Goal: Task Accomplishment & Management: Use online tool/utility

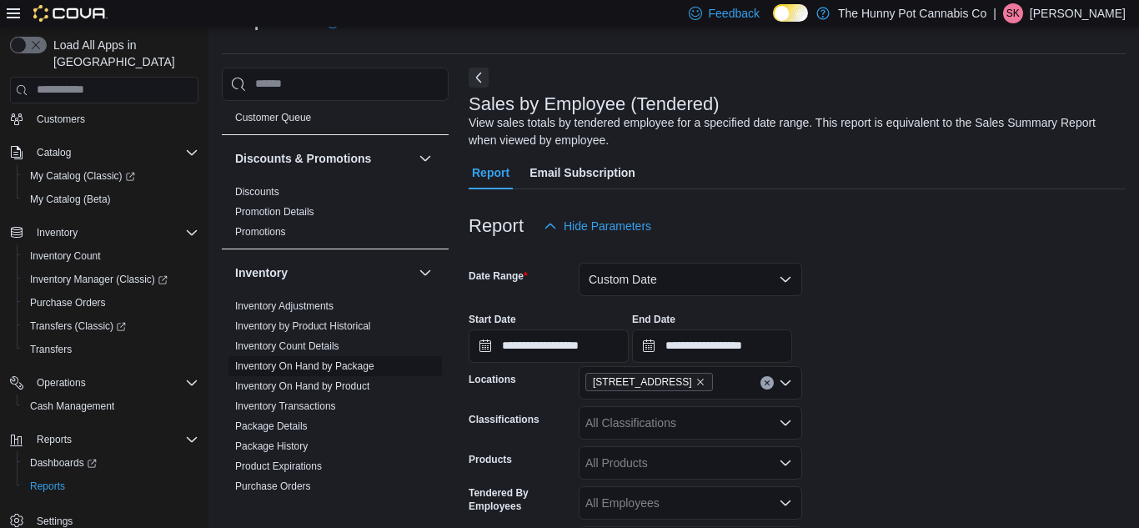
scroll to position [131, 0]
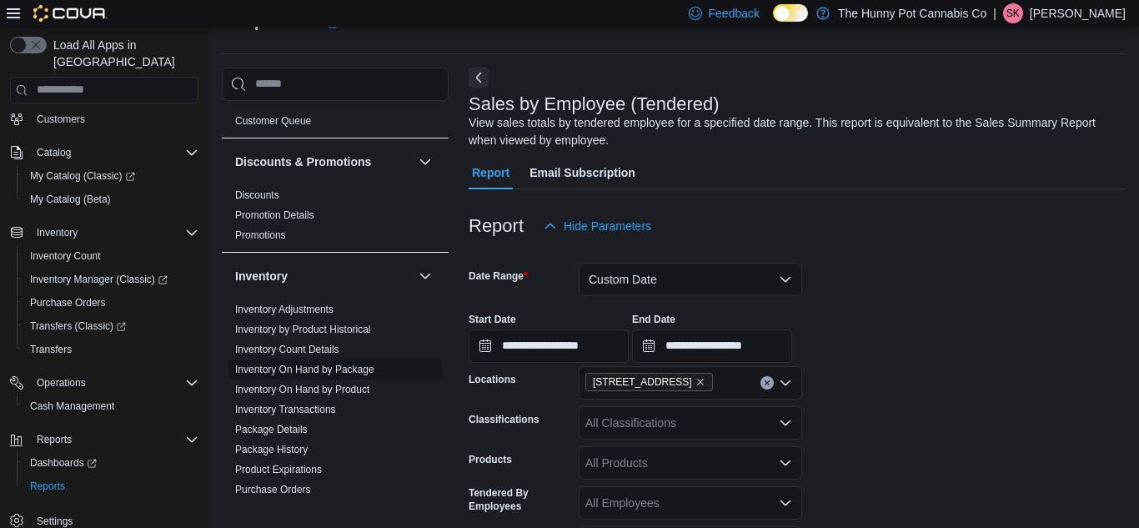
click at [351, 373] on link "Inventory On Hand by Package" at bounding box center [304, 369] width 139 height 12
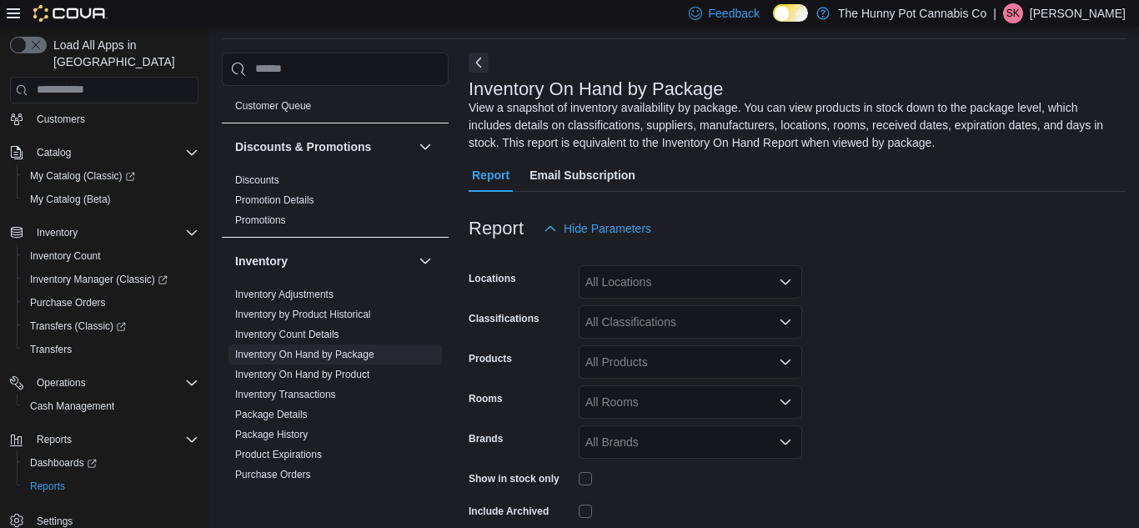
scroll to position [73, 0]
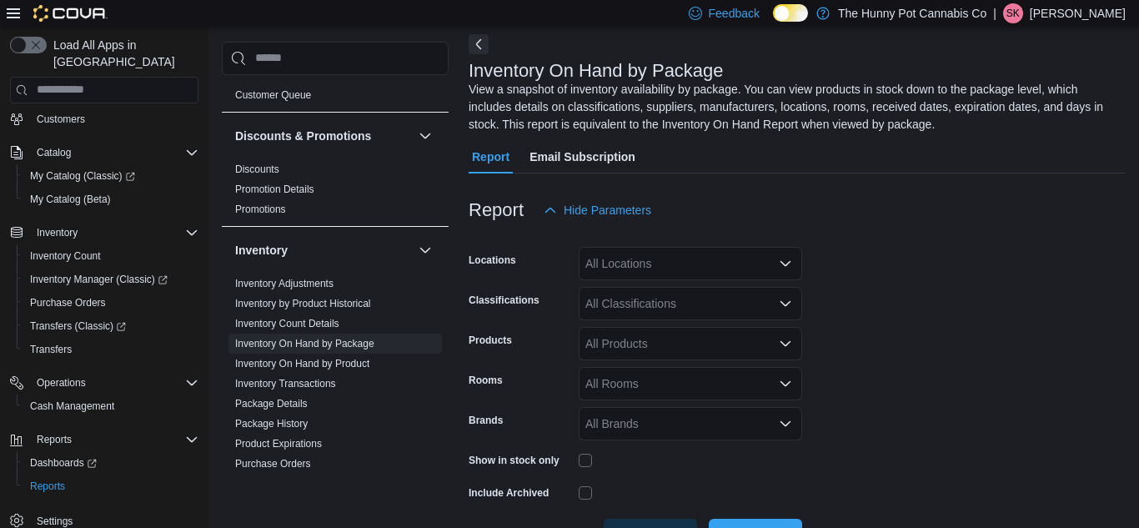
click at [742, 273] on div "All Locations" at bounding box center [690, 263] width 223 height 33
type input "****"
click at [738, 288] on div "[STREET_ADDRESS]" at bounding box center [690, 291] width 203 height 17
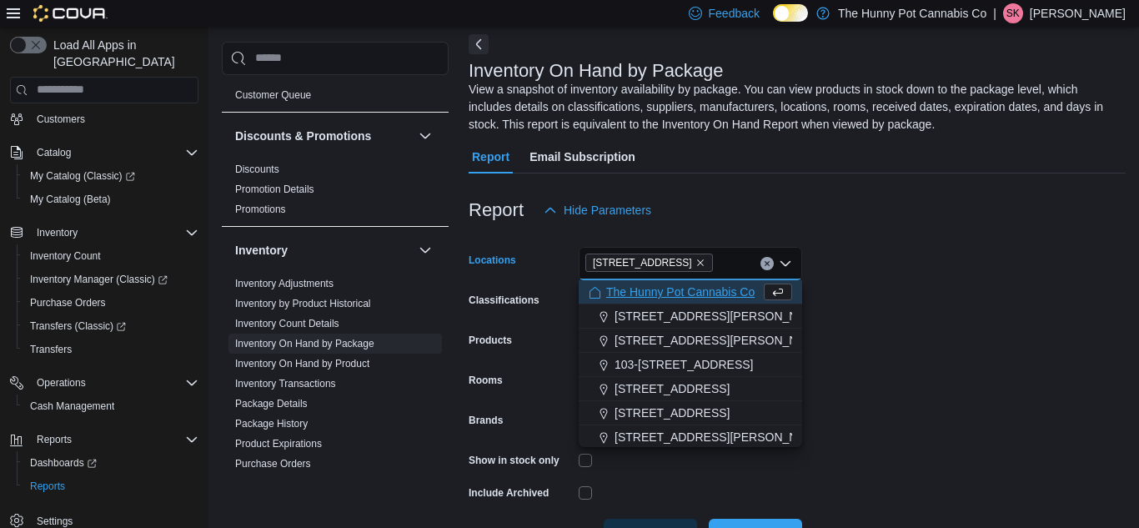
click at [865, 306] on form "Locations [STREET_ADDRESS] Selected. [STREET_ADDRESS] Backspace to delete [STRE…" at bounding box center [797, 389] width 657 height 325
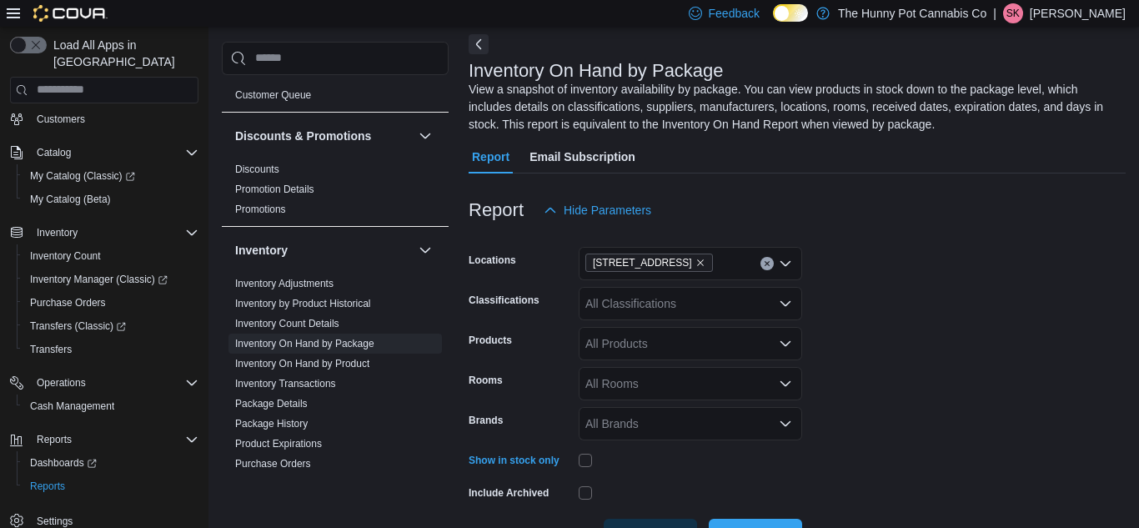
click at [640, 313] on div "All Classifications" at bounding box center [690, 303] width 223 height 33
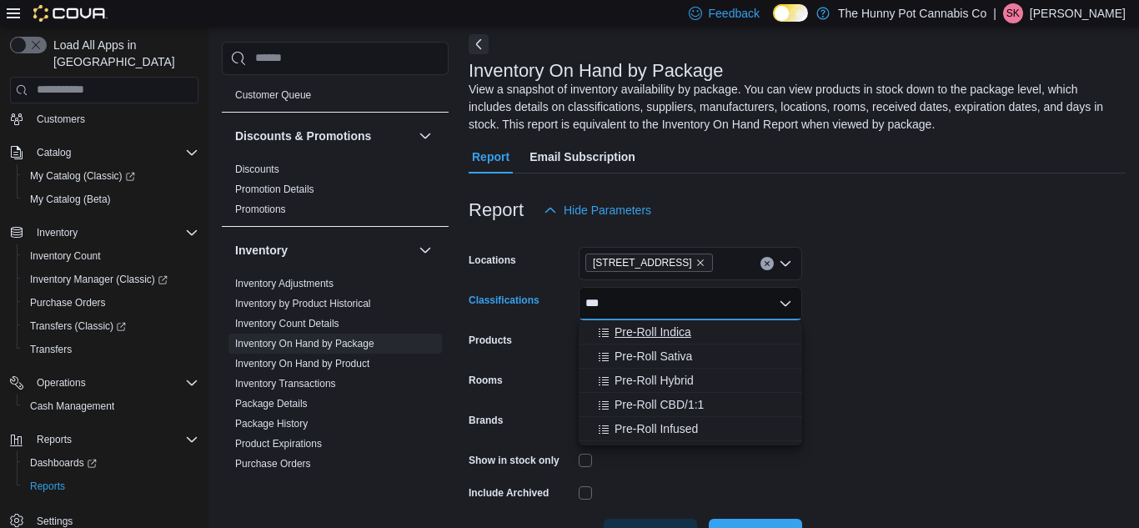
type input "***"
click at [641, 329] on span "Pre-Roll Indica" at bounding box center [652, 331] width 77 height 17
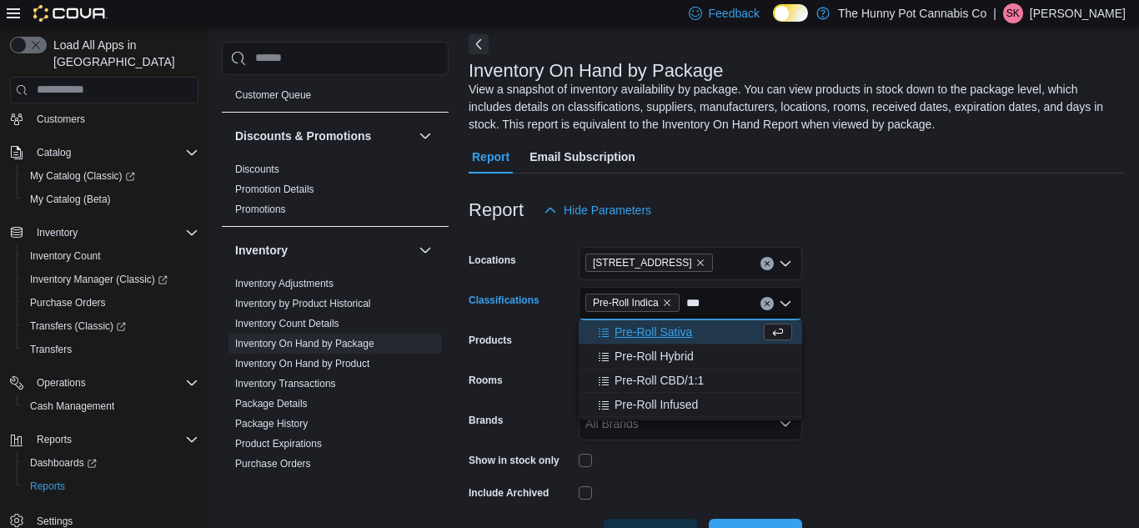
type input "***"
click at [639, 333] on span "Pre-Roll Sativa" at bounding box center [653, 331] width 78 height 17
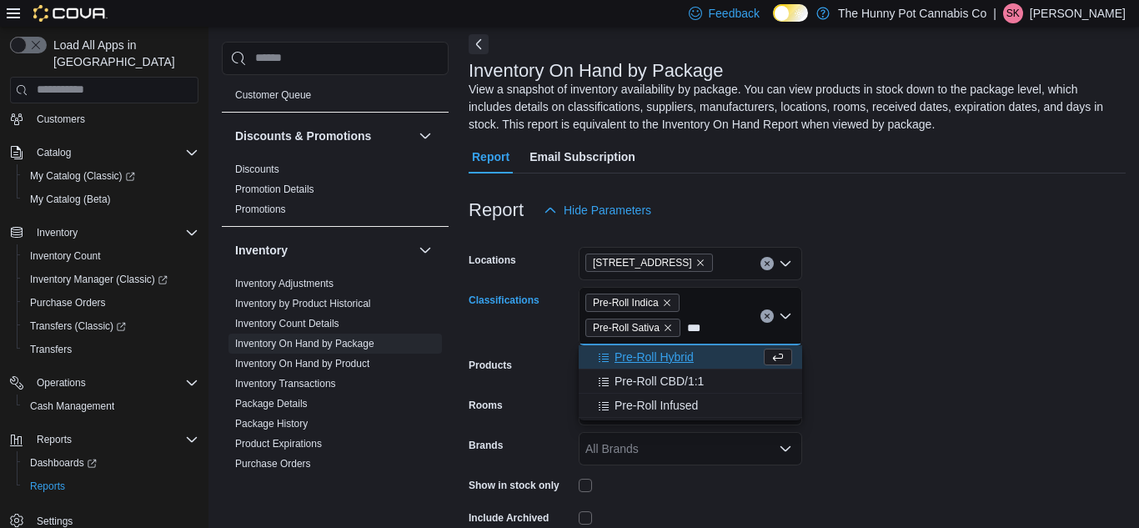
type input "***"
click at [644, 352] on span "Pre-Roll Hybrid" at bounding box center [653, 356] width 79 height 17
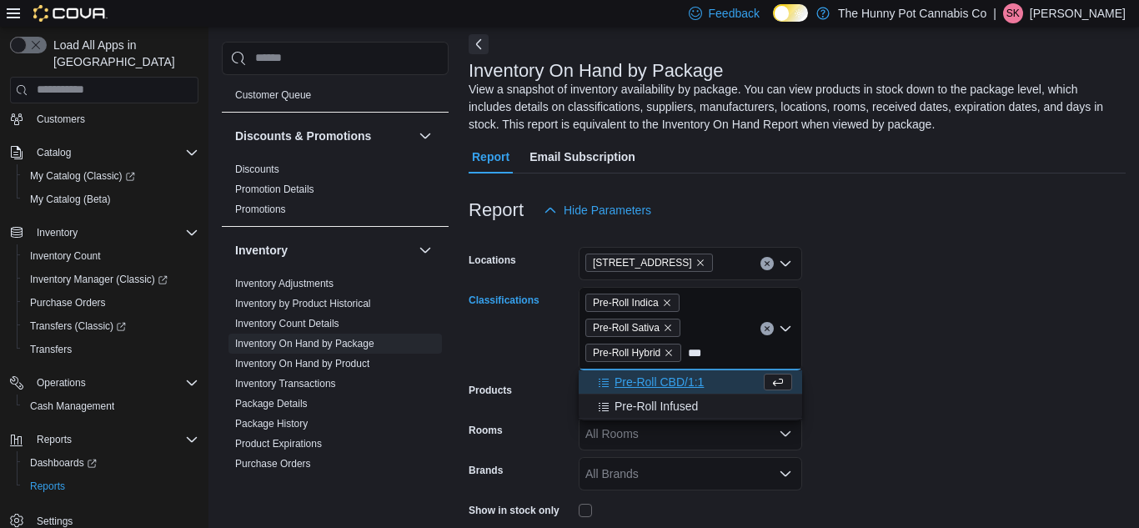
type input "***"
click at [652, 383] on span "Pre-Roll CBD/1:1" at bounding box center [658, 381] width 89 height 17
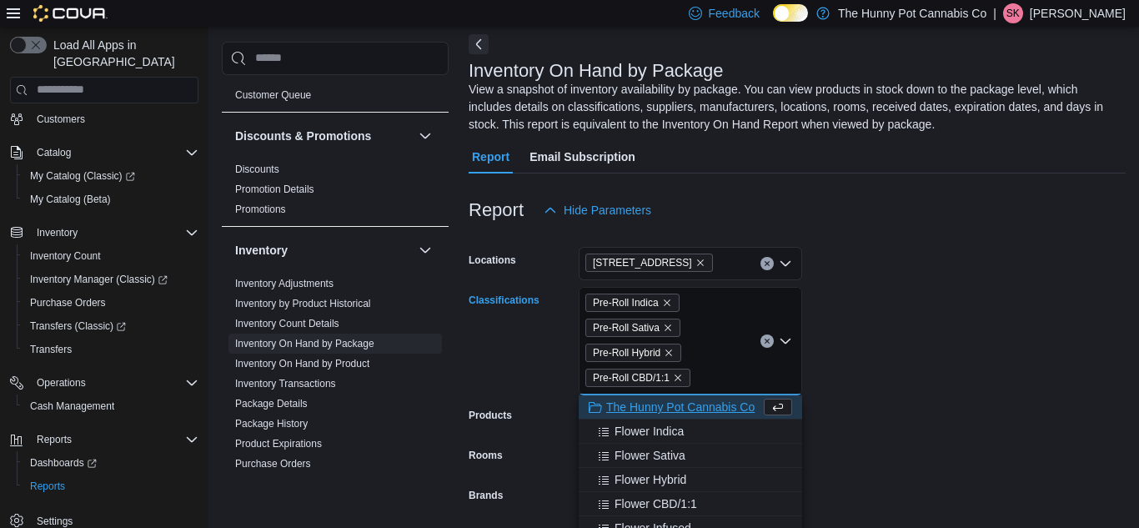
click at [926, 313] on form "Locations [STREET_ADDRESS] Classifications Pre-Roll Indica Pre-Roll Sativa Pre-…" at bounding box center [797, 427] width 657 height 400
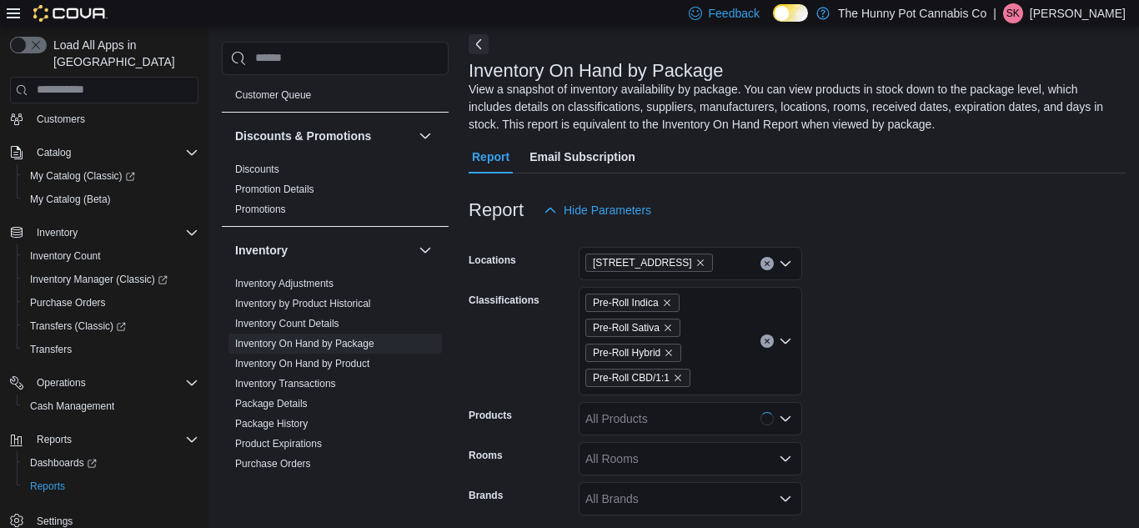
scroll to position [206, 0]
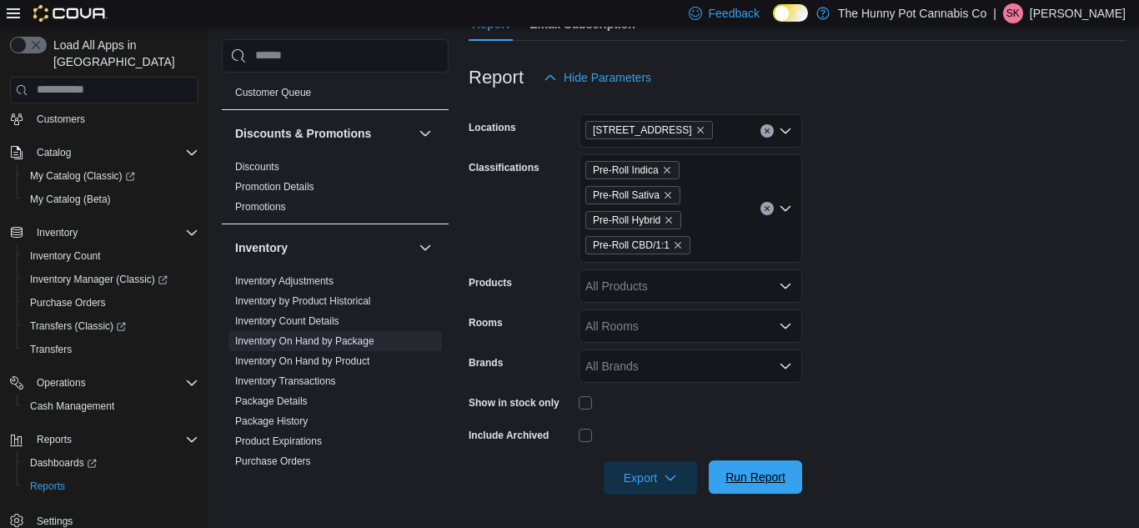
click at [777, 468] on span "Run Report" at bounding box center [755, 476] width 73 height 33
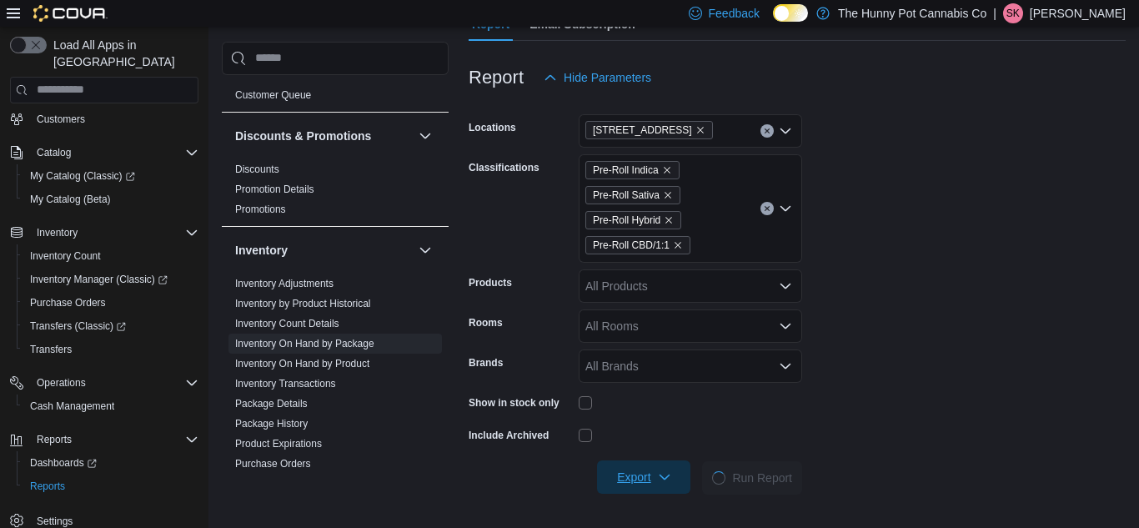
scroll to position [499, 0]
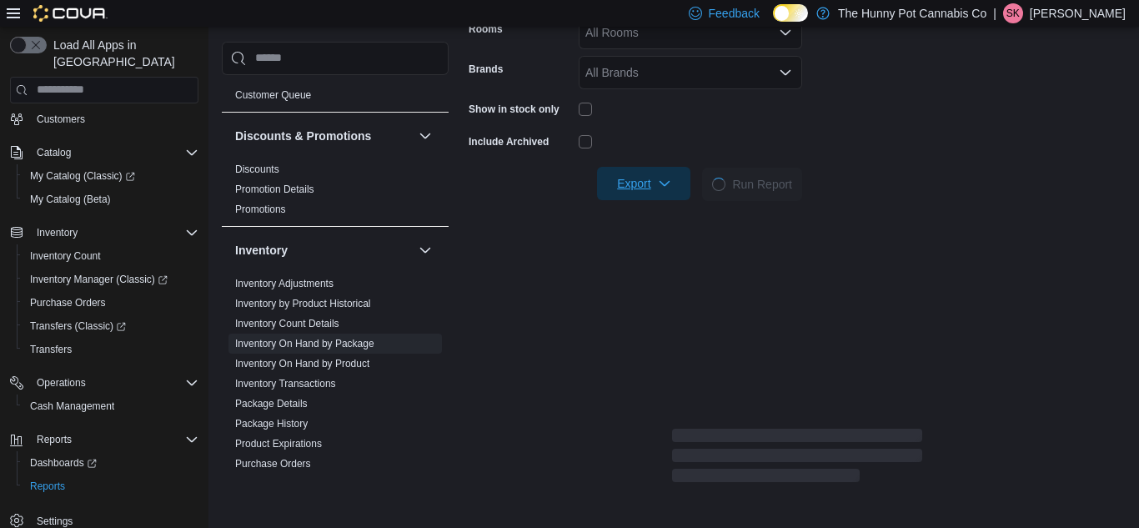
click at [625, 172] on span "Export" at bounding box center [643, 183] width 73 height 33
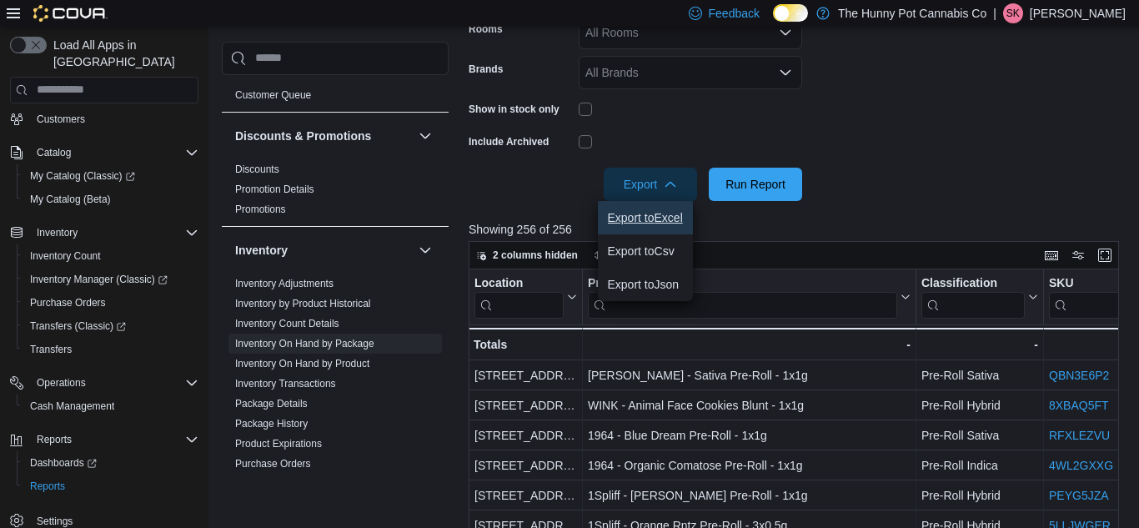
click at [649, 213] on span "Export to Excel" at bounding box center [645, 217] width 75 height 13
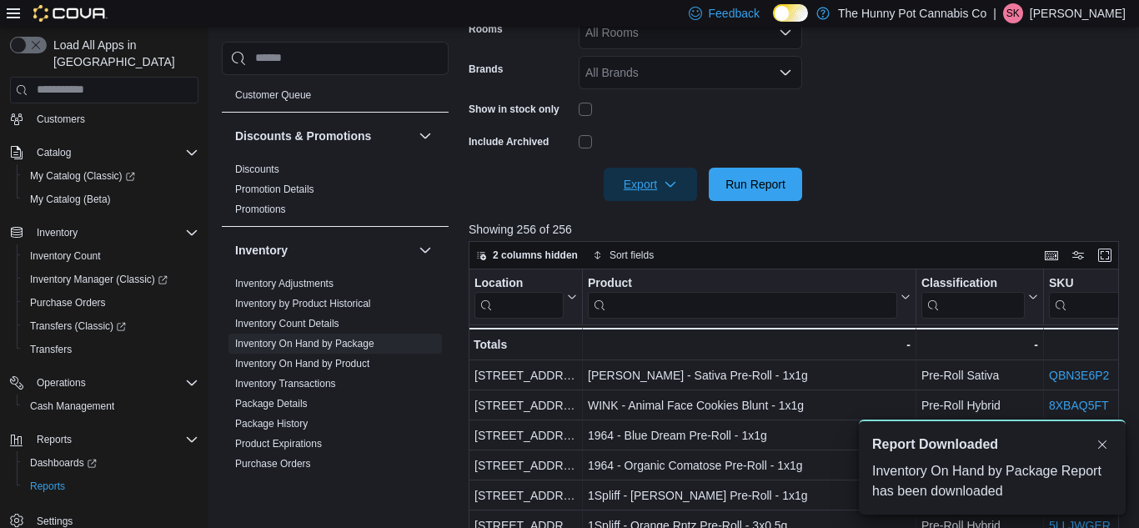
scroll to position [0, 0]
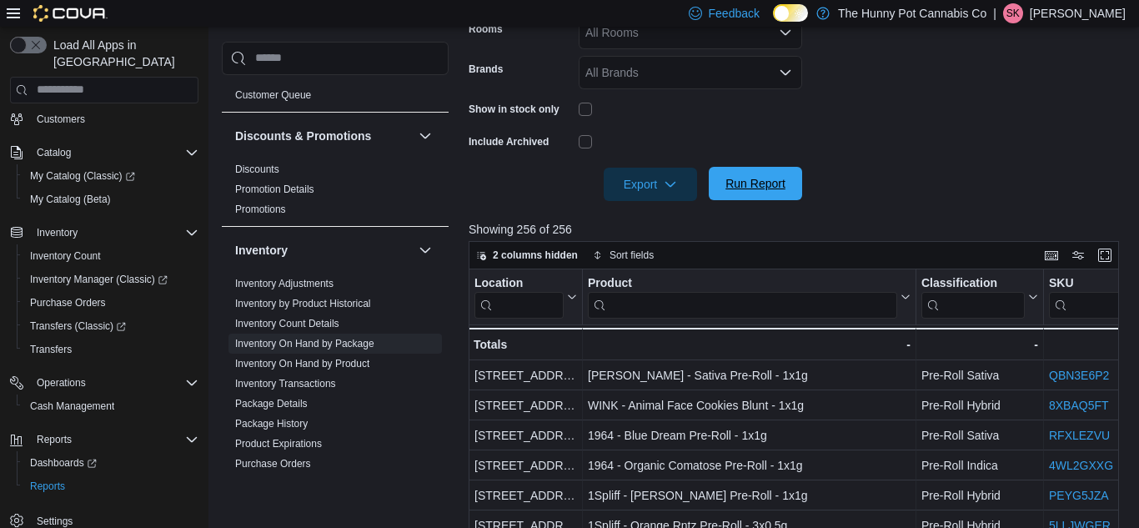
click at [729, 182] on span "Run Report" at bounding box center [755, 183] width 60 height 17
click at [703, 174] on div "Export" at bounding box center [655, 184] width 102 height 33
click at [726, 180] on span "Run Report" at bounding box center [755, 183] width 60 height 17
click at [671, 188] on icon "button" at bounding box center [670, 183] width 13 height 13
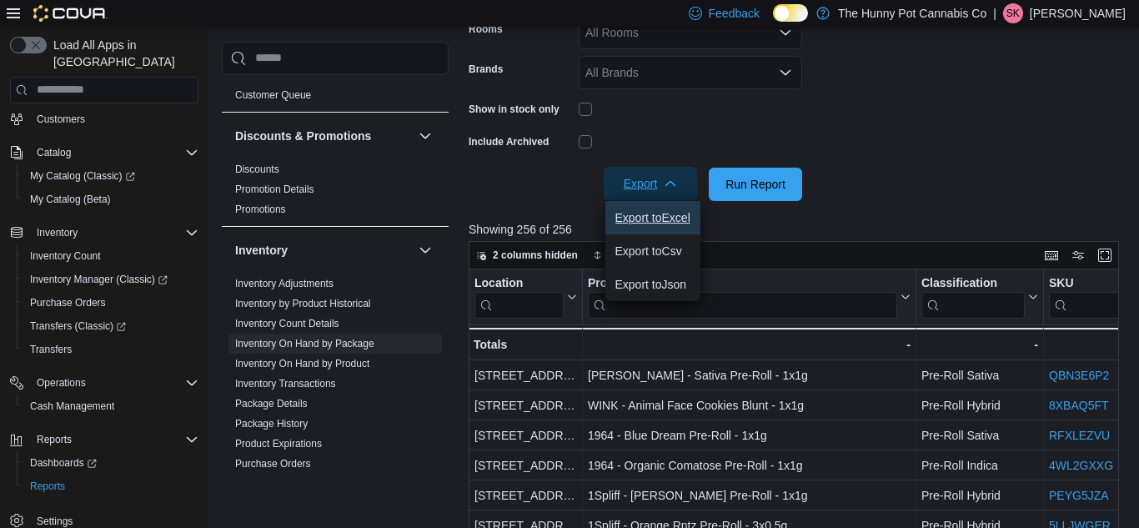
click at [668, 211] on span "Export to Excel" at bounding box center [652, 217] width 75 height 13
click at [353, 358] on link "Inventory On Hand by Product" at bounding box center [302, 364] width 134 height 12
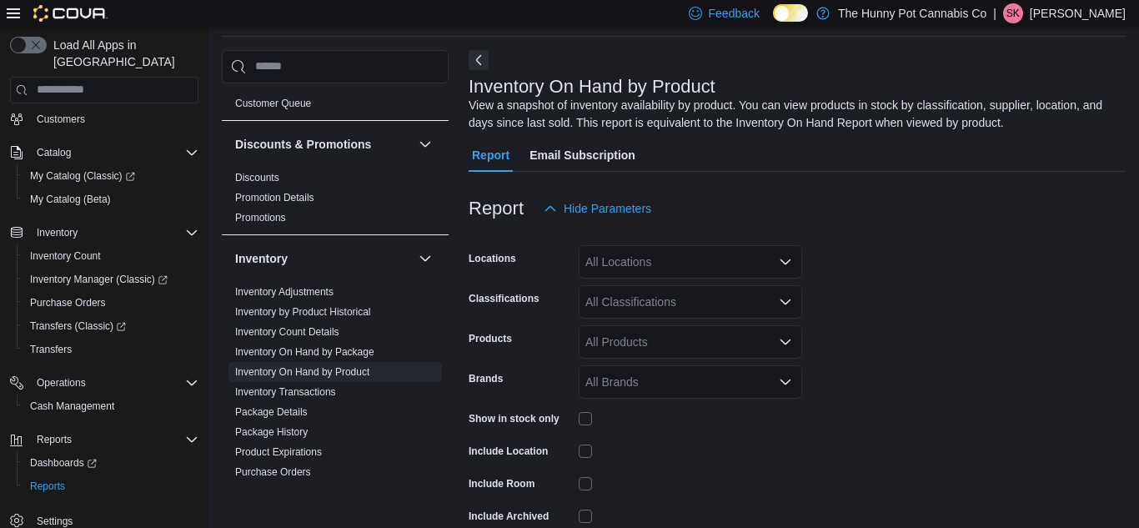
scroll to position [56, 0]
click at [638, 256] on div "All Locations" at bounding box center [690, 263] width 223 height 33
type input "****"
click at [638, 283] on span "[STREET_ADDRESS]" at bounding box center [671, 291] width 115 height 17
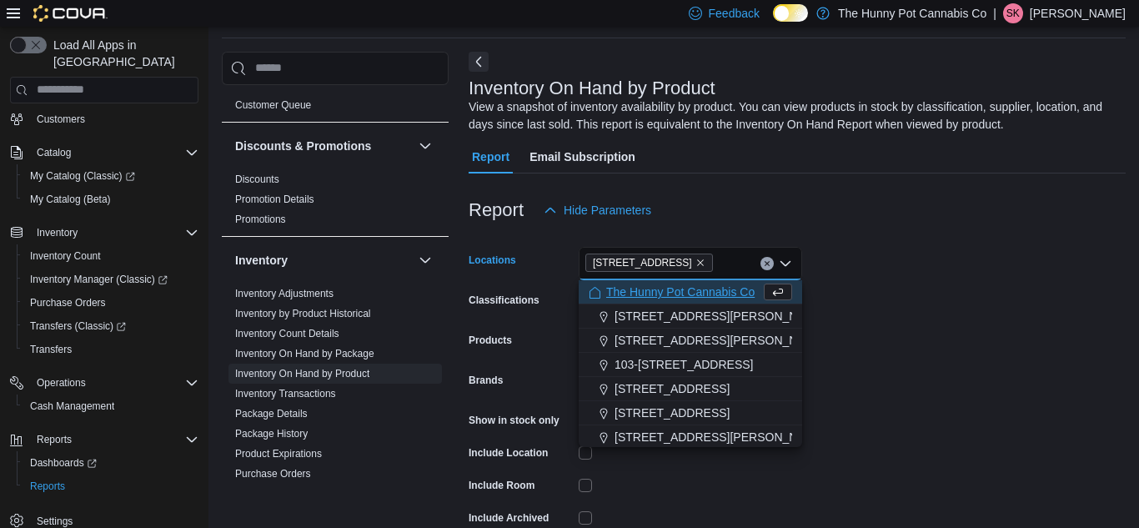
click at [902, 187] on div at bounding box center [797, 183] width 657 height 20
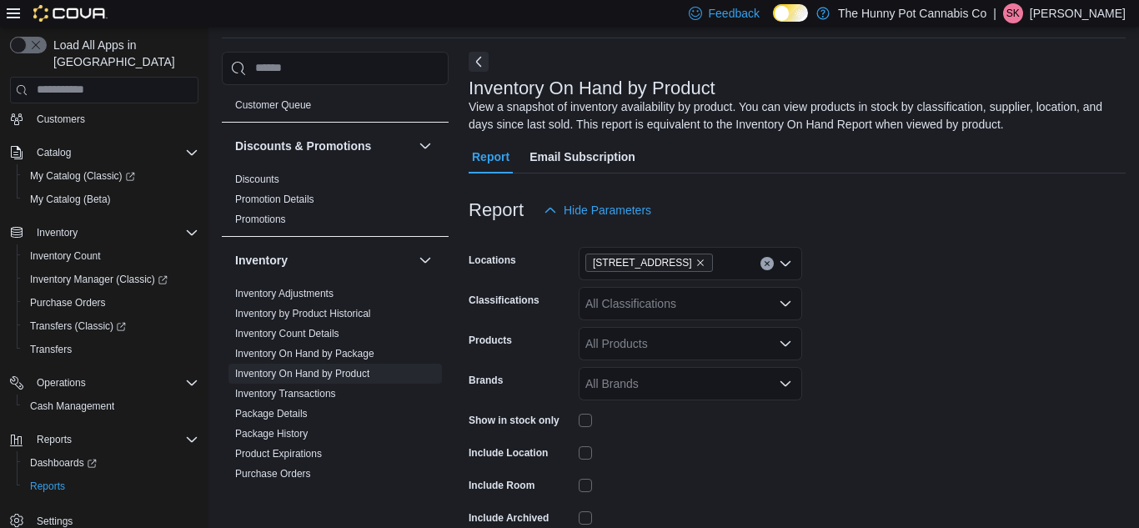
click at [680, 308] on div "All Classifications" at bounding box center [690, 303] width 223 height 33
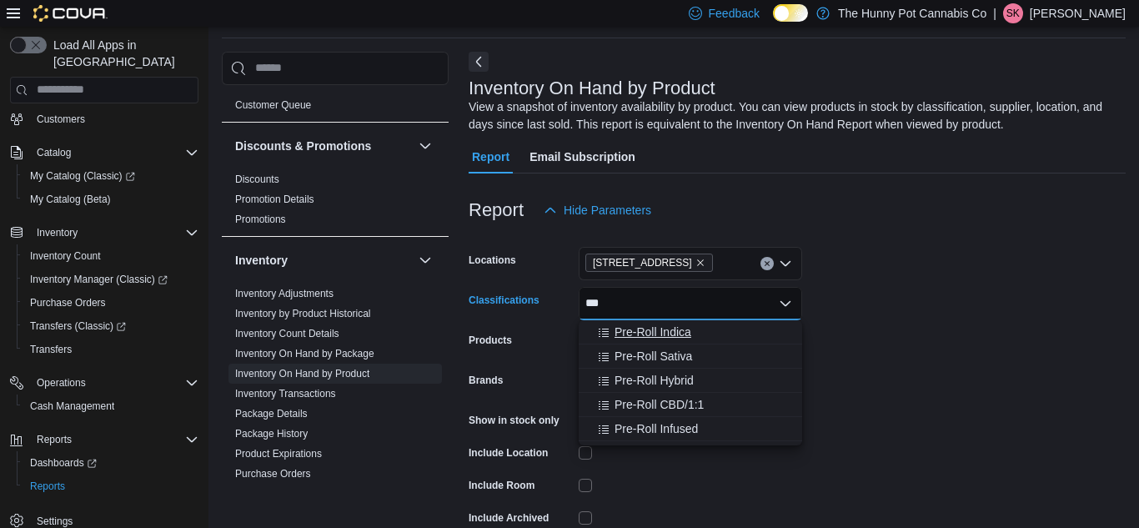
type input "***"
click at [675, 325] on span "Pre-Roll Indica" at bounding box center [652, 331] width 77 height 17
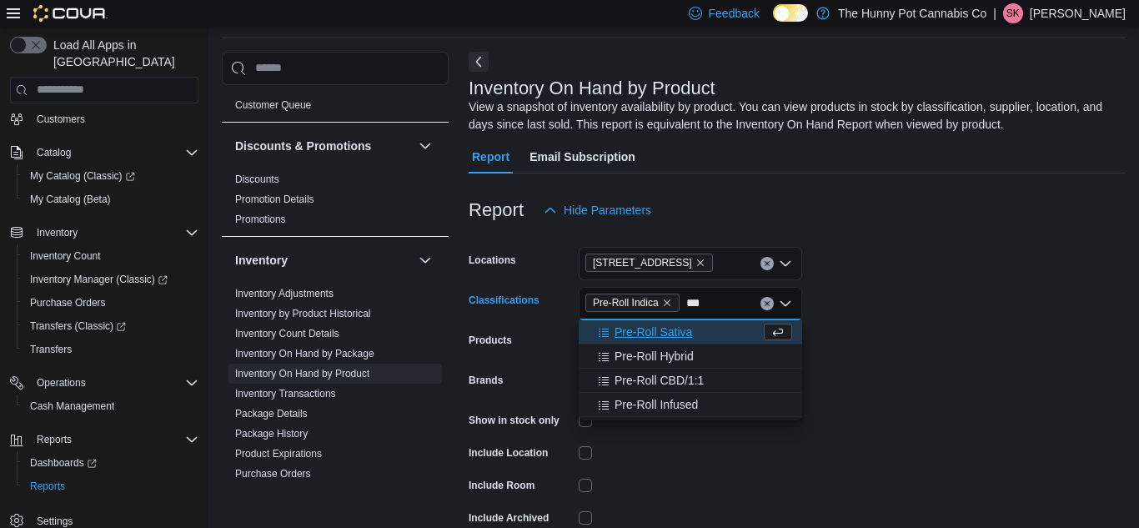
type input "***"
click at [675, 325] on span "Pre-Roll Sativa" at bounding box center [653, 331] width 78 height 17
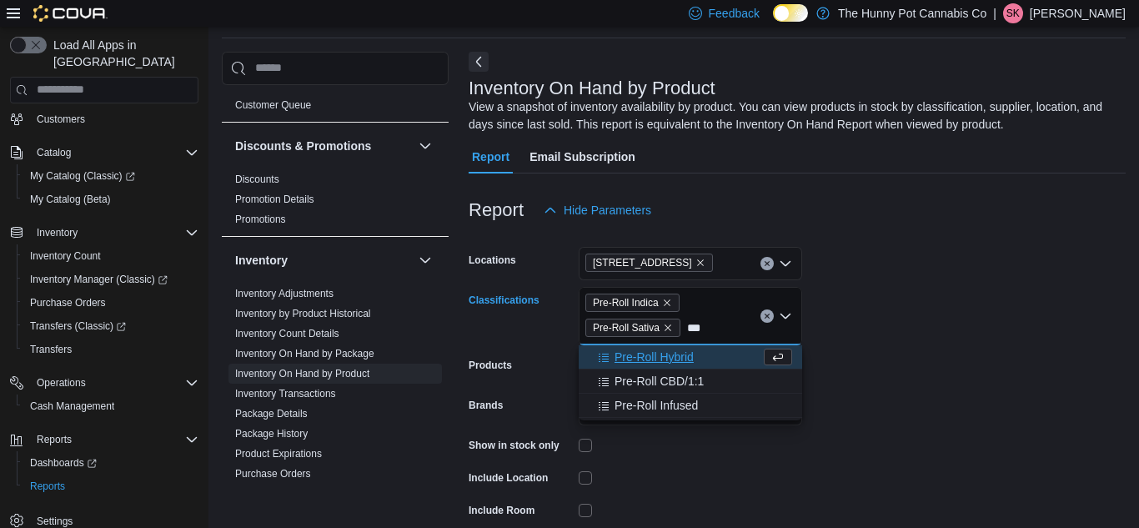
type input "***"
click at [679, 357] on span "Pre-Roll Hybrid" at bounding box center [653, 356] width 79 height 17
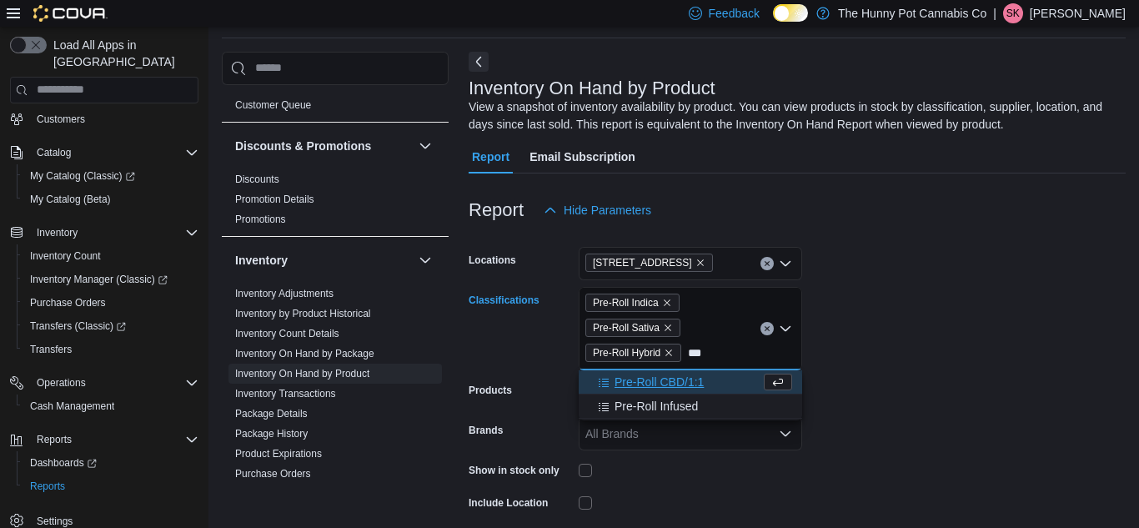
type input "***"
click at [677, 380] on span "Pre-Roll CBD/1:1" at bounding box center [658, 381] width 89 height 17
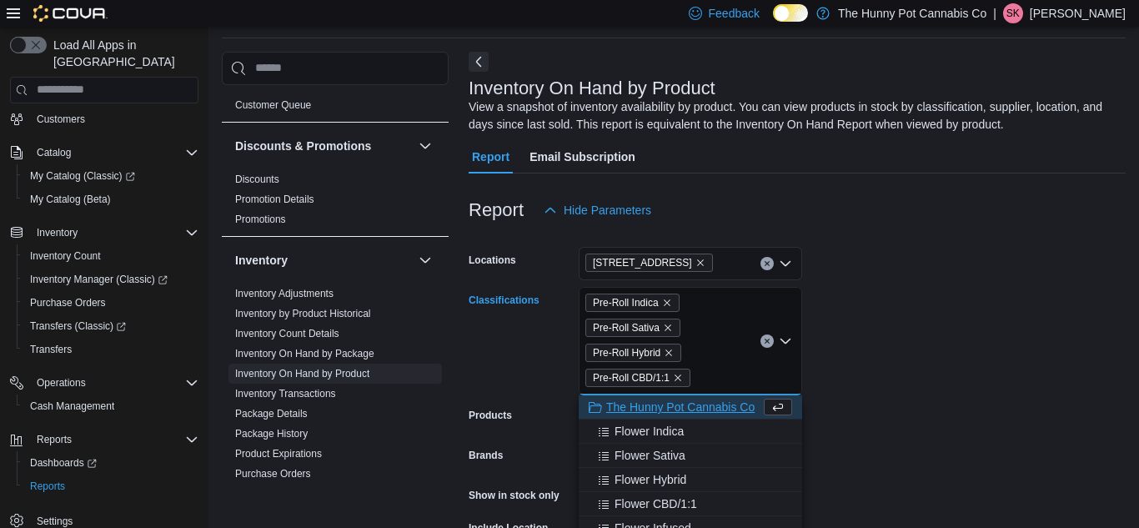
click at [944, 281] on form "Locations [STREET_ADDRESS] Classifications Pre-Roll Indica Pre-Roll Sativa Pre-…" at bounding box center [797, 439] width 657 height 425
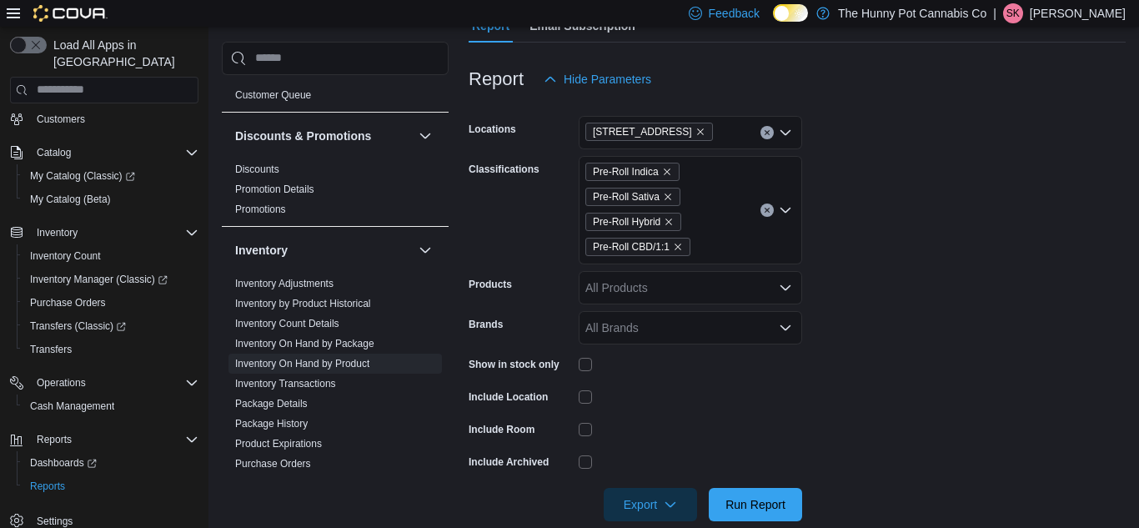
scroll to position [198, 0]
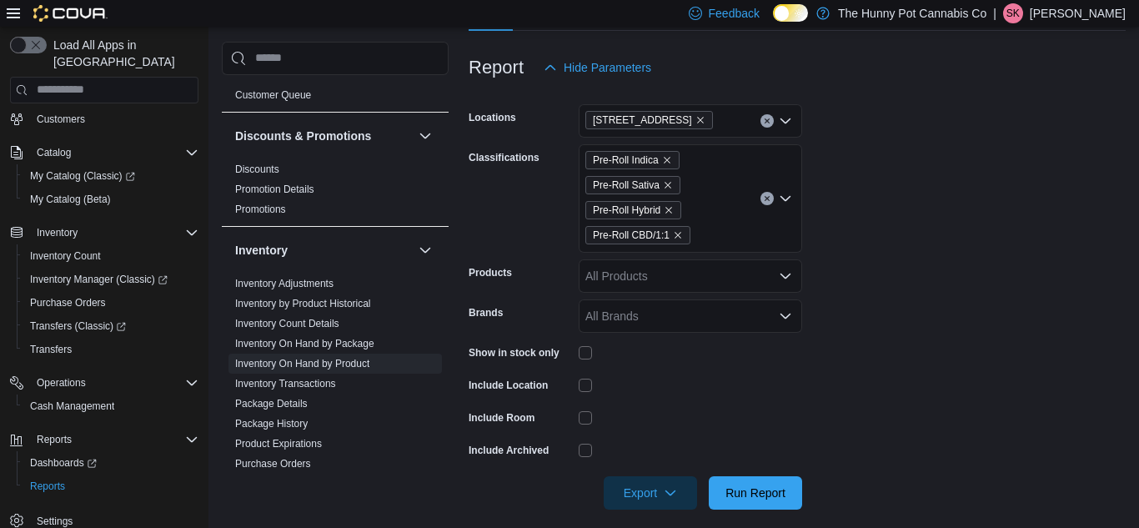
click at [597, 349] on div at bounding box center [690, 352] width 223 height 13
click at [571, 355] on div "Show in stock only" at bounding box center [520, 352] width 103 height 26
click at [735, 500] on span "Run Report" at bounding box center [755, 491] width 73 height 33
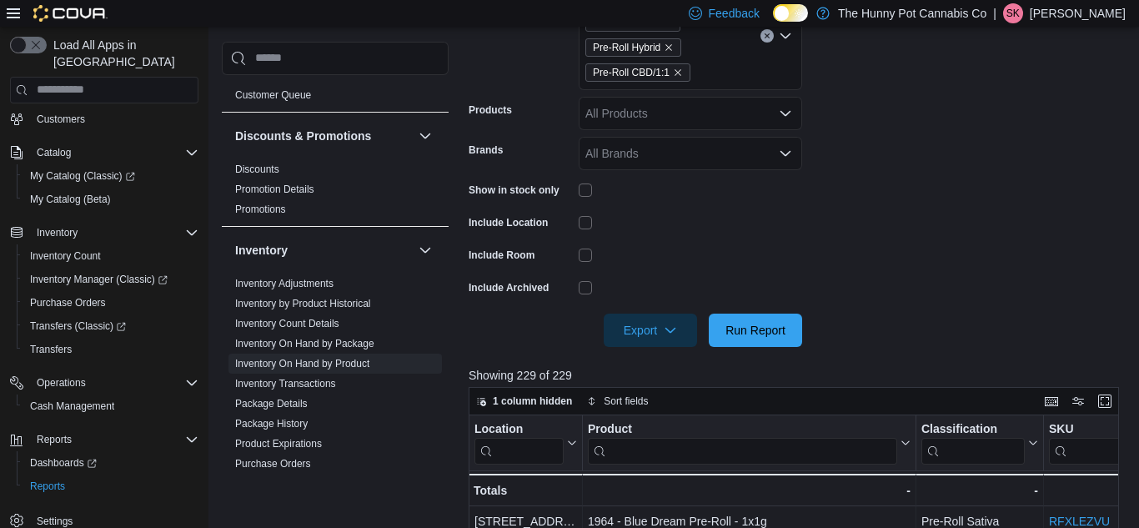
scroll to position [367, 0]
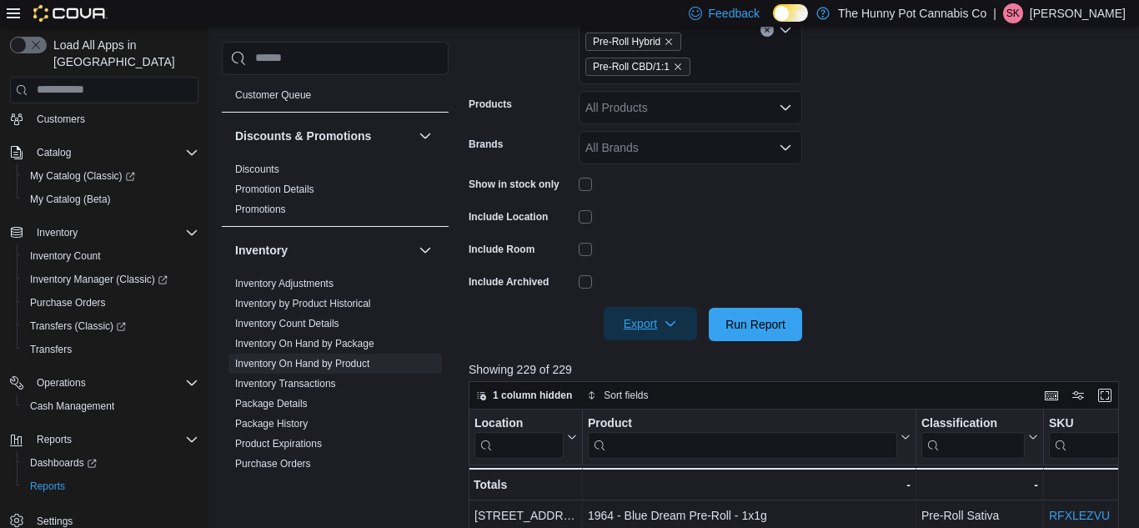
click at [660, 323] on span "Export" at bounding box center [650, 323] width 73 height 33
click at [662, 369] on button "Export to Excel" at bounding box center [652, 357] width 95 height 33
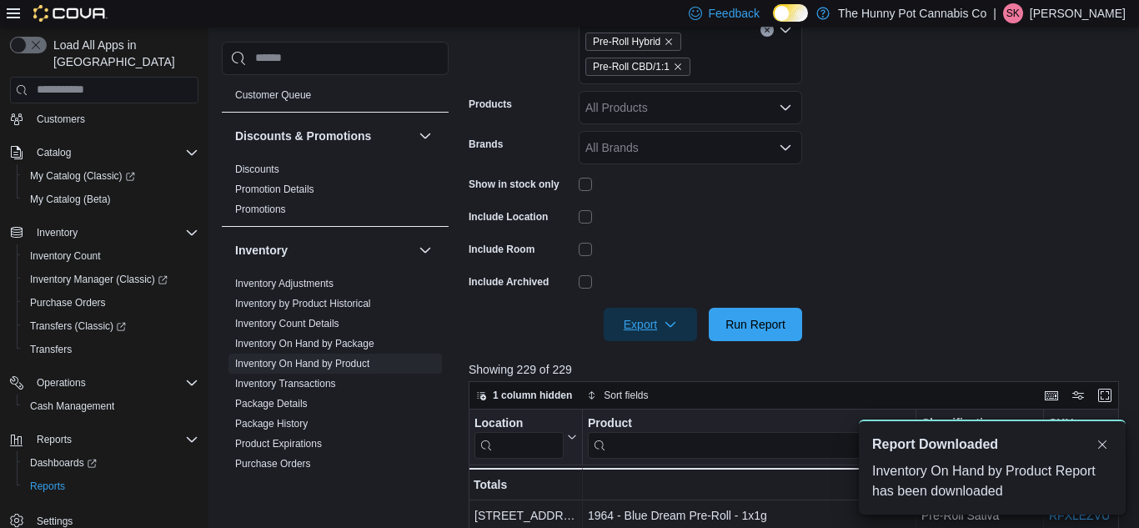
scroll to position [0, 0]
